Goal: Transaction & Acquisition: Purchase product/service

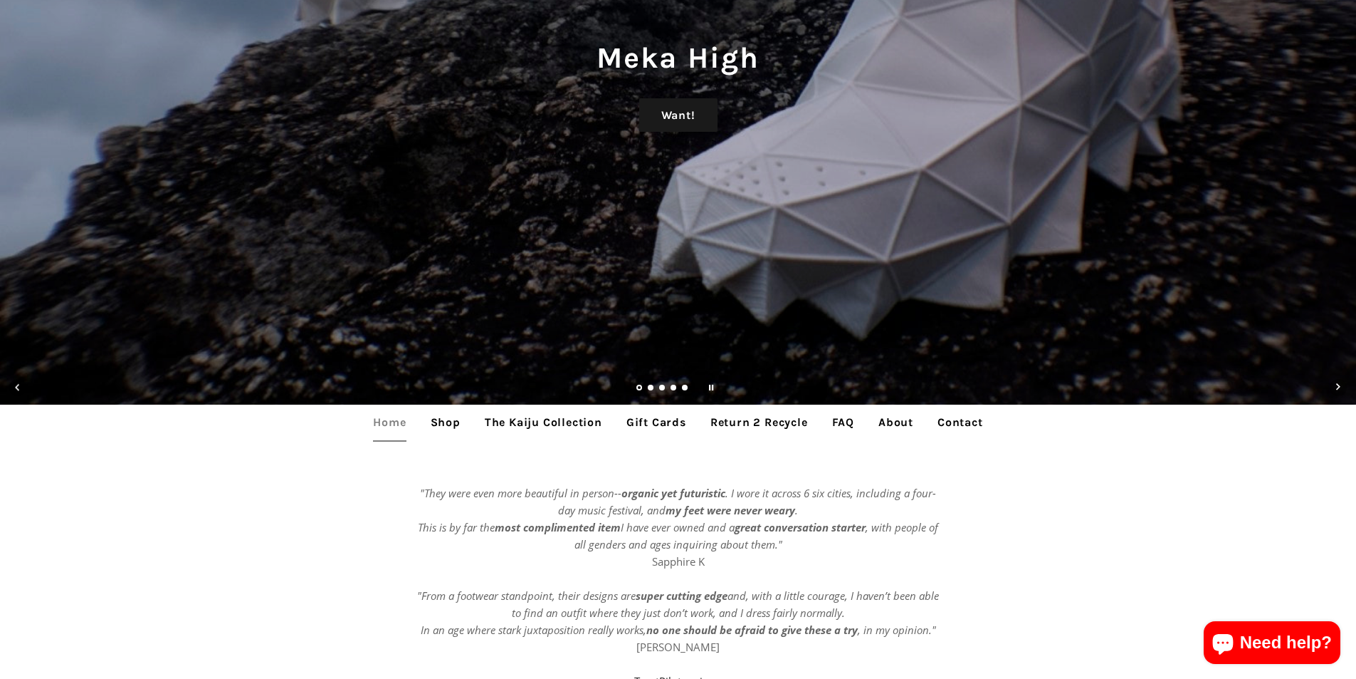
scroll to position [285, 0]
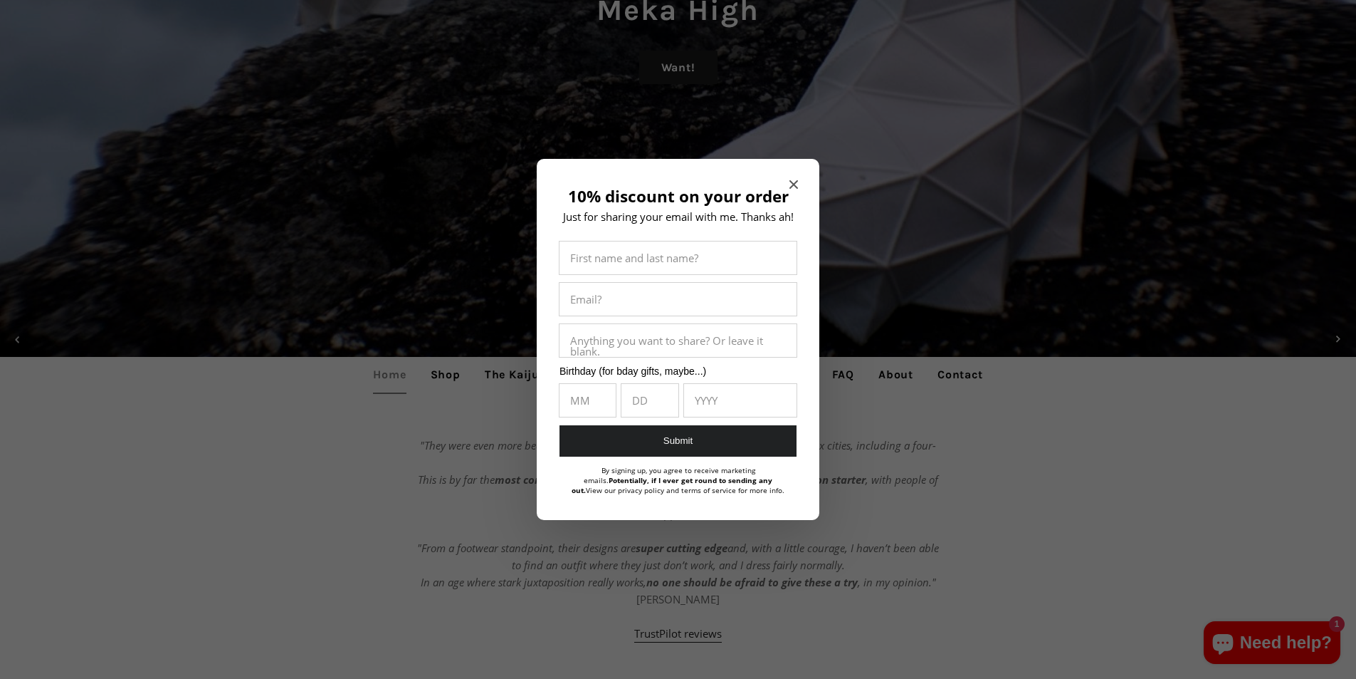
click at [795, 186] on icon "Close modal" at bounding box center [794, 184] width 9 height 9
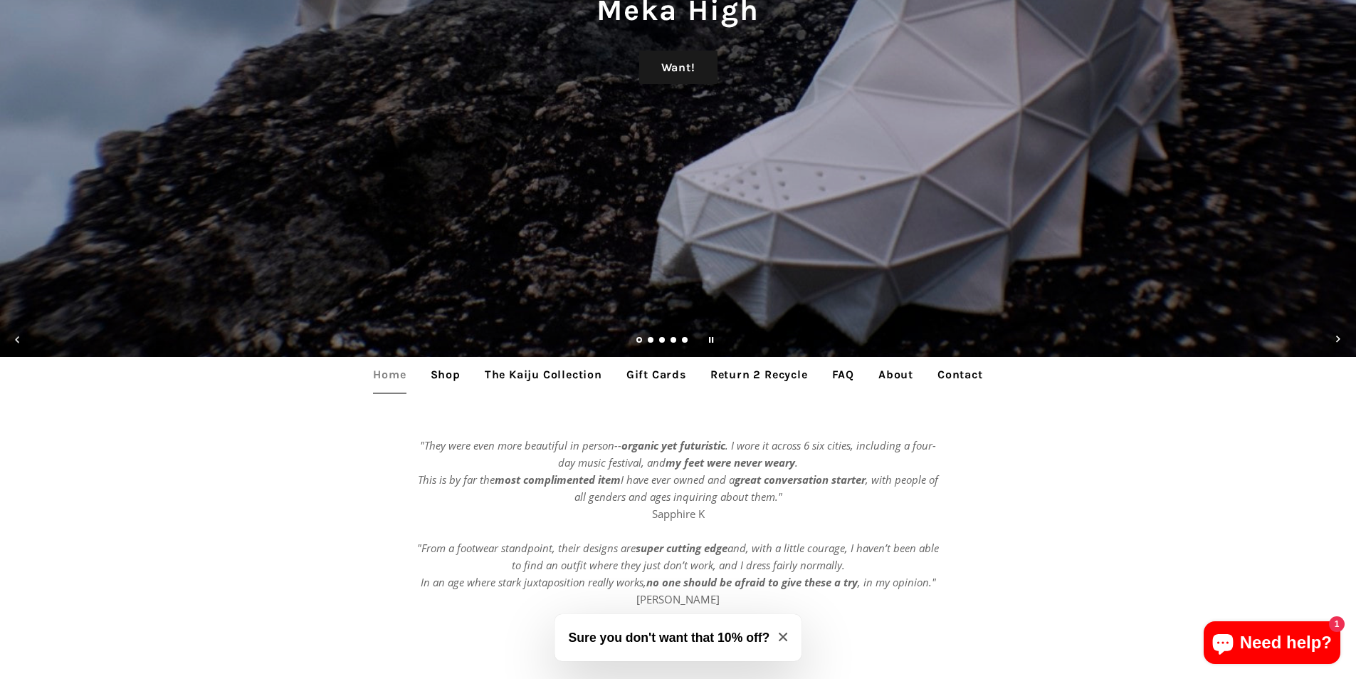
click at [454, 376] on link "Shop" at bounding box center [445, 375] width 51 height 36
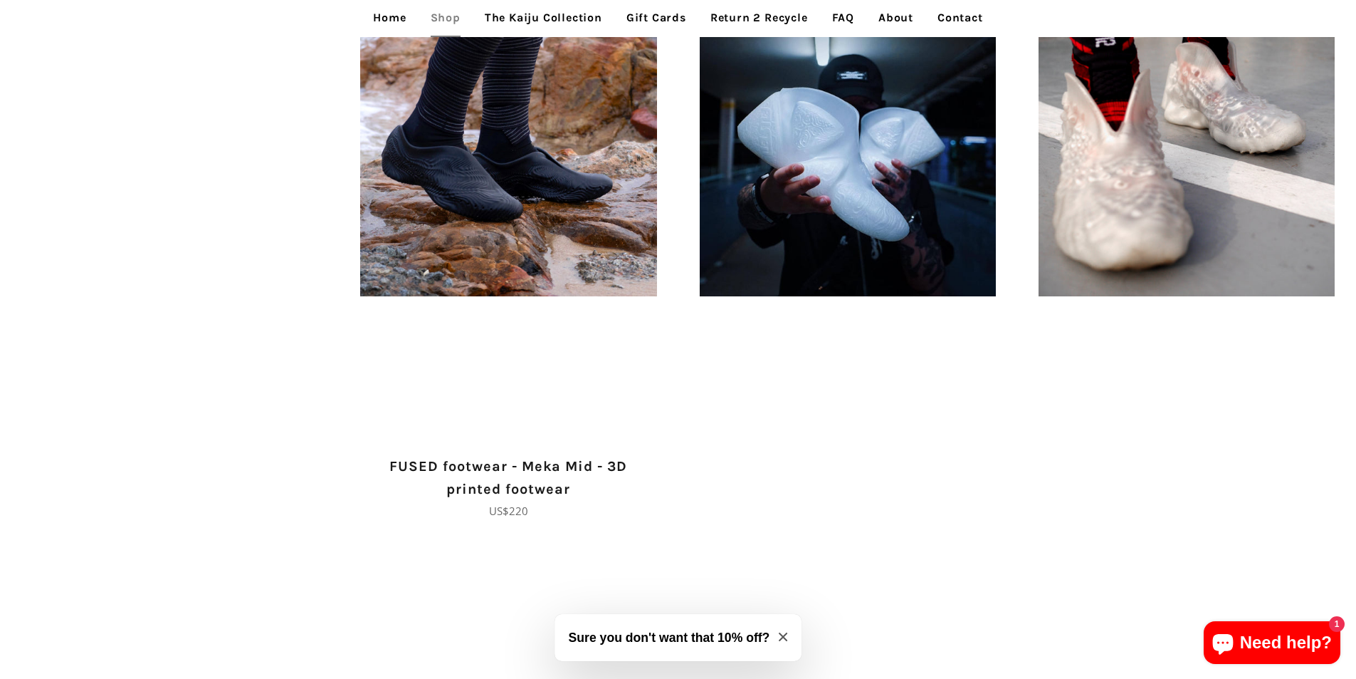
scroll to position [1495, 0]
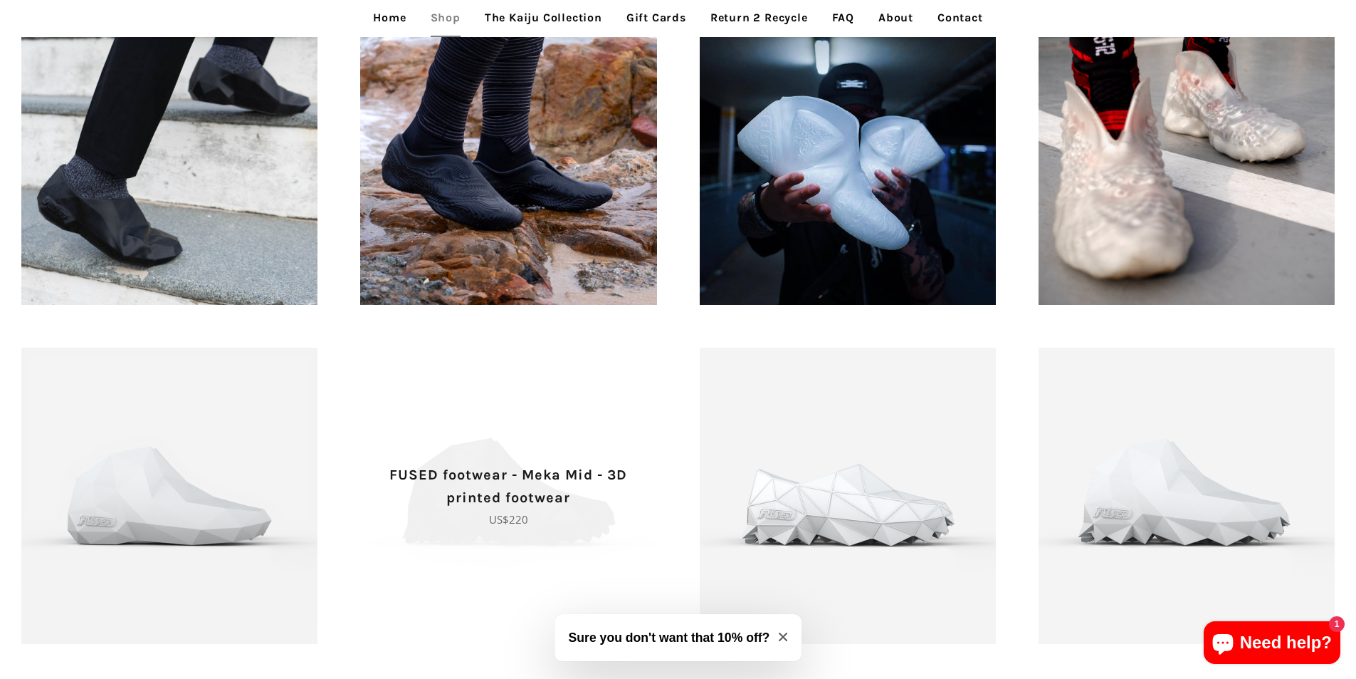
click at [605, 440] on span "FUSED footwear - Meka Mid - 3D printed footwear Regular price US$220" at bounding box center [508, 495] width 296 height 296
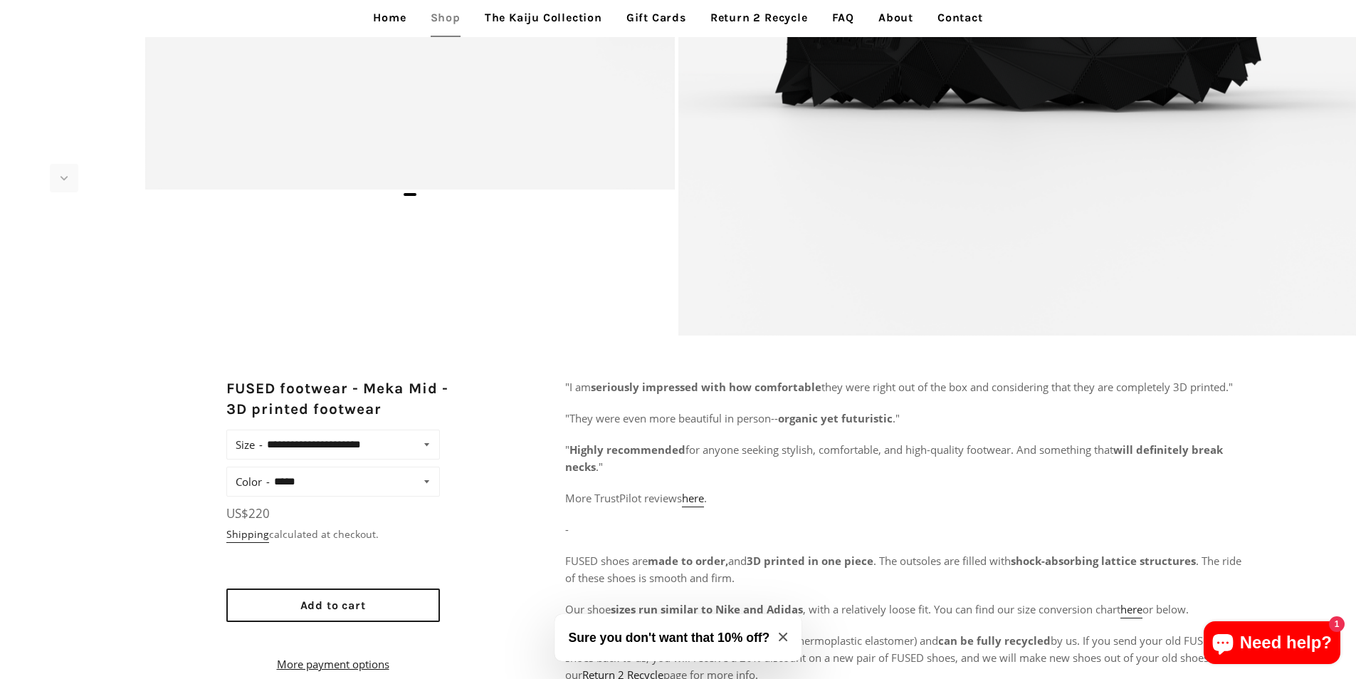
scroll to position [142, 0]
